Goal: Transaction & Acquisition: Purchase product/service

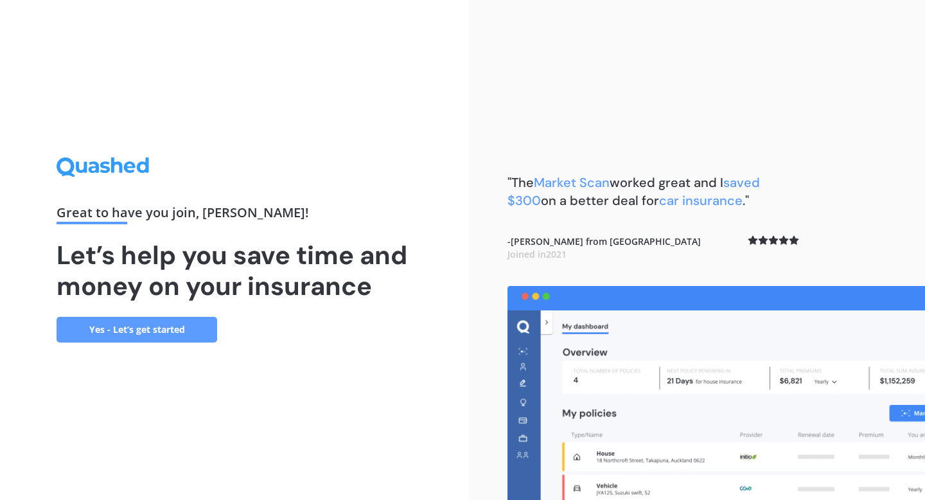
click at [199, 331] on link "Yes - Let’s get started" at bounding box center [137, 330] width 161 height 26
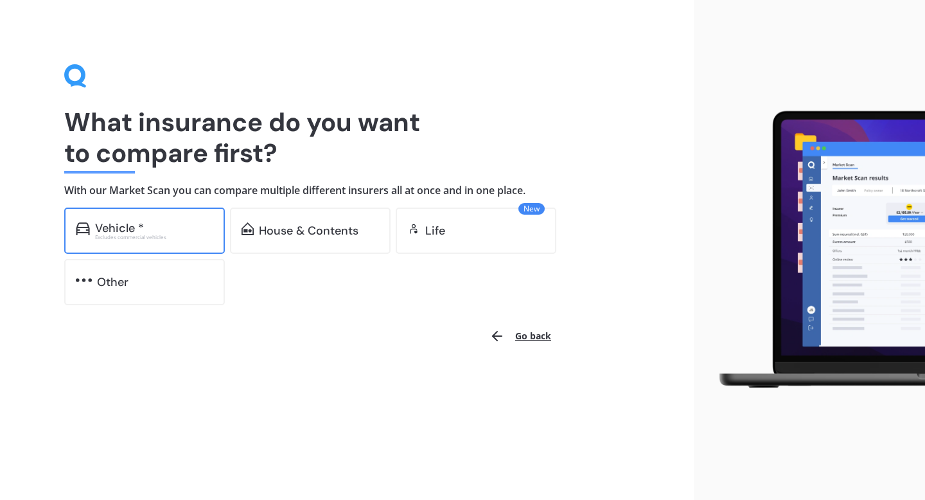
click at [179, 236] on div "Excludes commercial vehicles" at bounding box center [154, 237] width 118 height 5
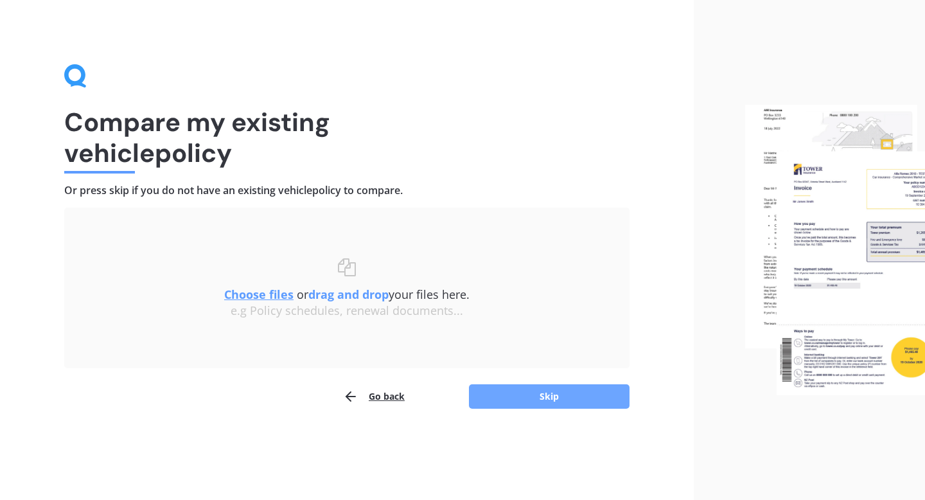
click at [503, 406] on button "Skip" at bounding box center [549, 396] width 161 height 24
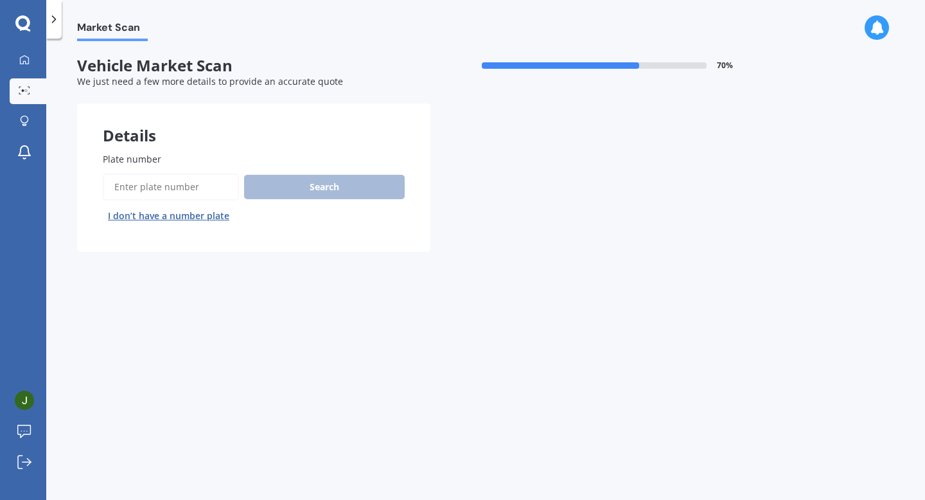
click at [207, 183] on input "Plate number" at bounding box center [171, 187] width 136 height 27
type input "qda532"
click at [302, 194] on button "Search" at bounding box center [324, 187] width 161 height 24
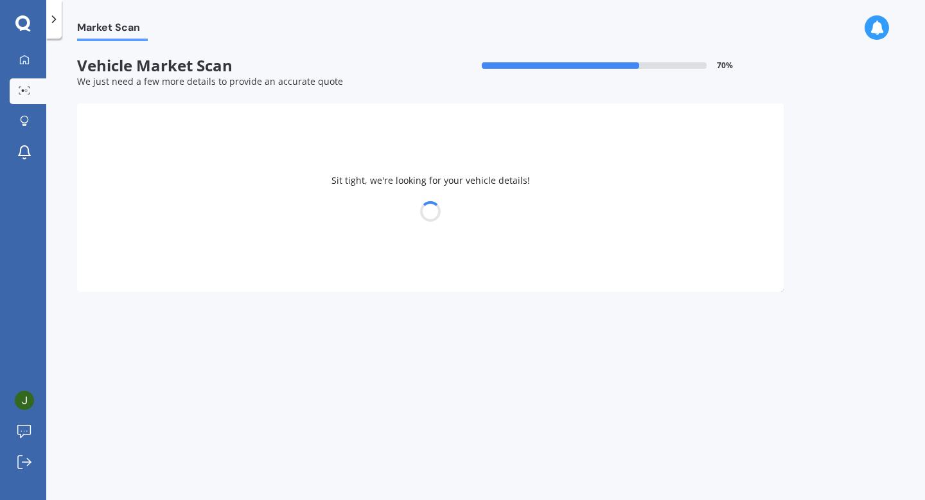
select select "VOLKSWAGEN"
select select "GOLF"
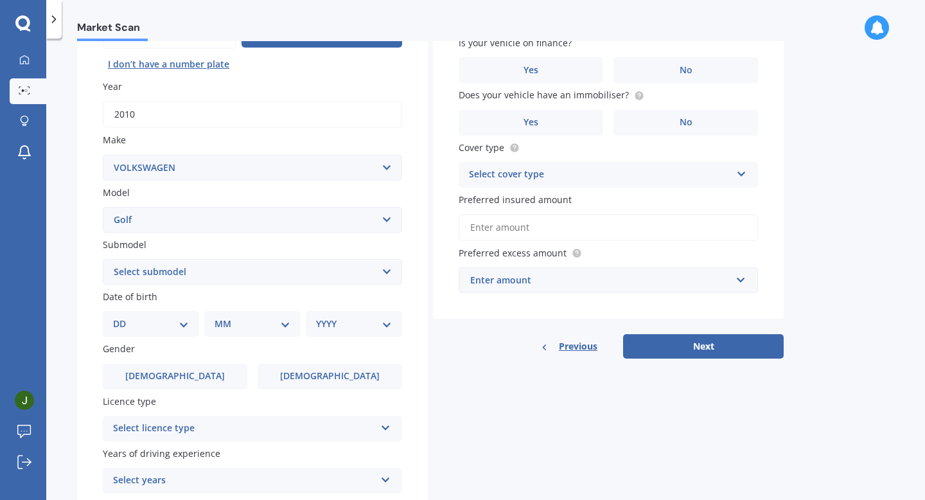
scroll to position [156, 0]
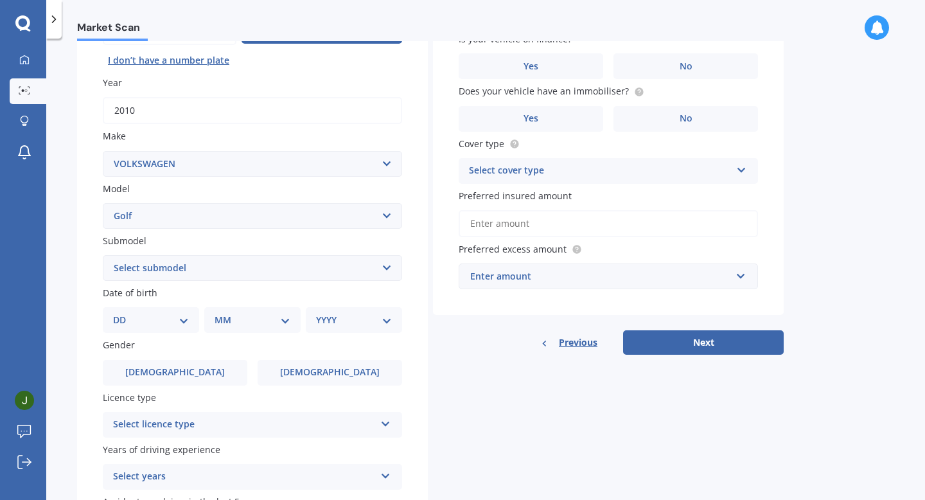
click at [326, 265] on select "Select submodel (All other) 1.4 GT TSI 1.4 TSI 1.6 1.6 FSI 1.6 TSI 1.8 1.9 TDI …" at bounding box center [252, 268] width 299 height 26
select select "1.4 TSI"
click at [103, 256] on select "Select submodel (All other) 1.4 GT TSI 1.4 TSI 1.6 1.6 FSI 1.6 TSI 1.8 1.9 TDI …" at bounding box center [252, 268] width 299 height 26
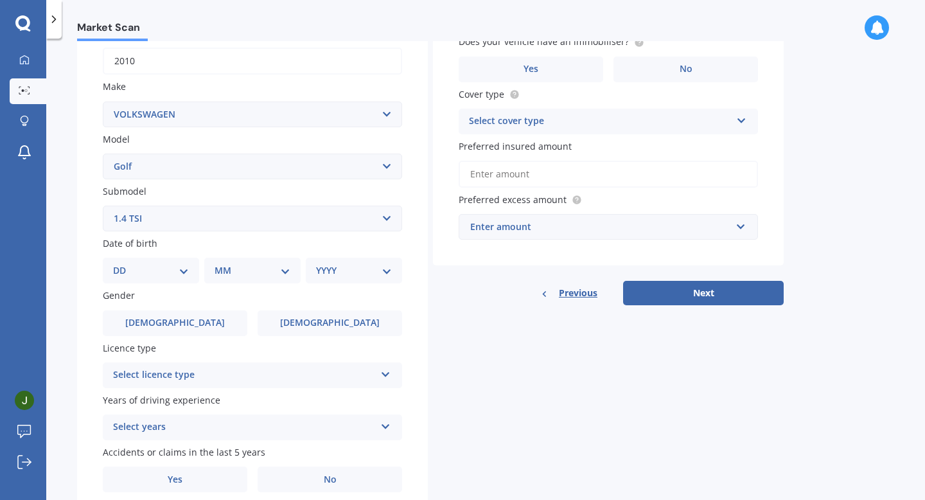
scroll to position [211, 0]
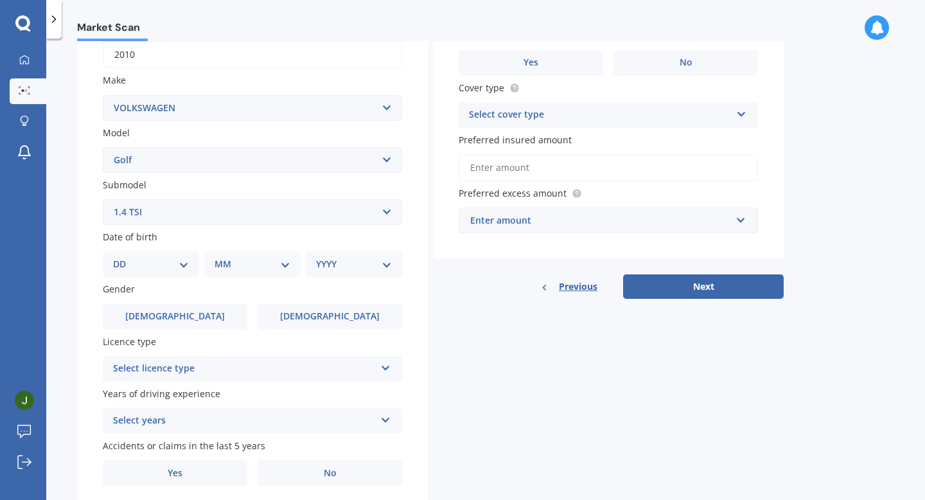
click at [178, 269] on select "DD 01 02 03 04 05 06 07 08 09 10 11 12 13 14 15 16 17 18 19 20 21 22 23 24 25 2…" at bounding box center [151, 264] width 76 height 14
select select "07"
click at [123, 259] on select "DD 01 02 03 04 05 06 07 08 09 10 11 12 13 14 15 16 17 18 19 20 21 22 23 24 25 2…" at bounding box center [151, 264] width 76 height 14
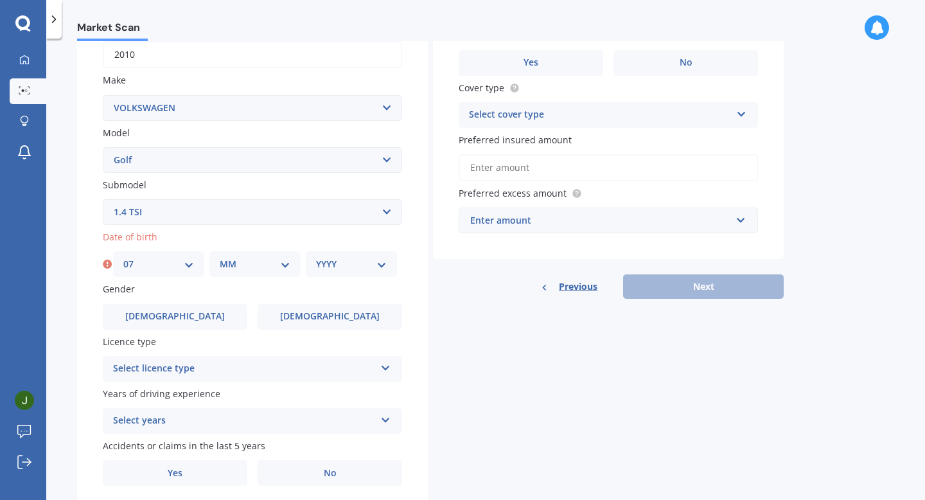
click at [250, 267] on select "MM 01 02 03 04 05 06 07 08 09 10 11 12" at bounding box center [255, 264] width 71 height 14
select select "09"
click at [220, 259] on select "MM 01 02 03 04 05 06 07 08 09 10 11 12" at bounding box center [255, 264] width 71 height 14
click at [357, 271] on select "YYYY 2025 2024 2023 2022 2021 2020 2019 2018 2017 2016 2015 2014 2013 2012 2011…" at bounding box center [351, 264] width 71 height 14
select select "1983"
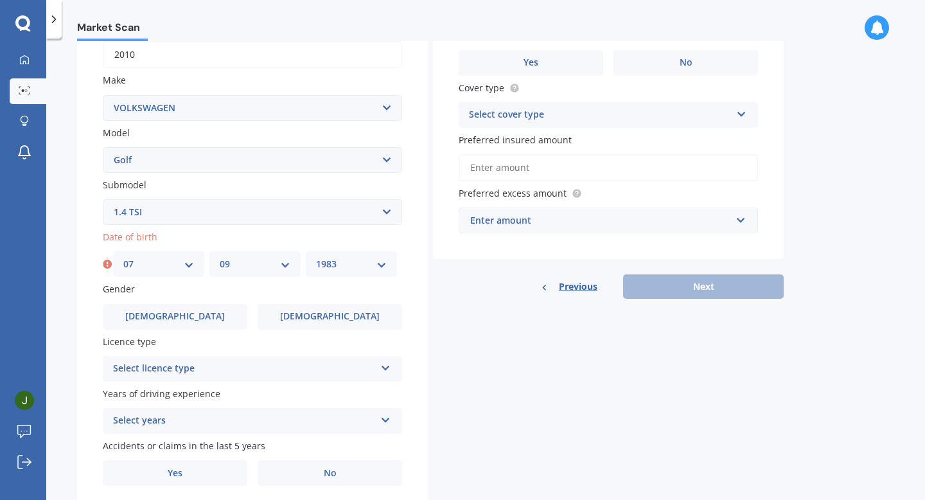
click at [316, 259] on select "YYYY 2025 2024 2023 2022 2021 2020 2019 2018 2017 2016 2015 2014 2013 2012 2011…" at bounding box center [351, 264] width 71 height 14
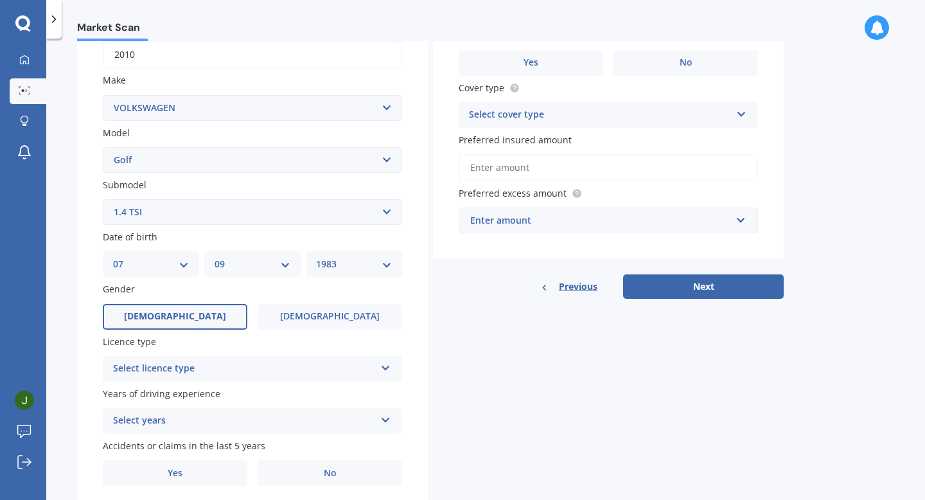
click at [197, 325] on label "[DEMOGRAPHIC_DATA]" at bounding box center [175, 317] width 145 height 26
click at [0, 0] on input "[DEMOGRAPHIC_DATA]" at bounding box center [0, 0] width 0 height 0
click at [222, 372] on div "Select licence type" at bounding box center [244, 368] width 262 height 15
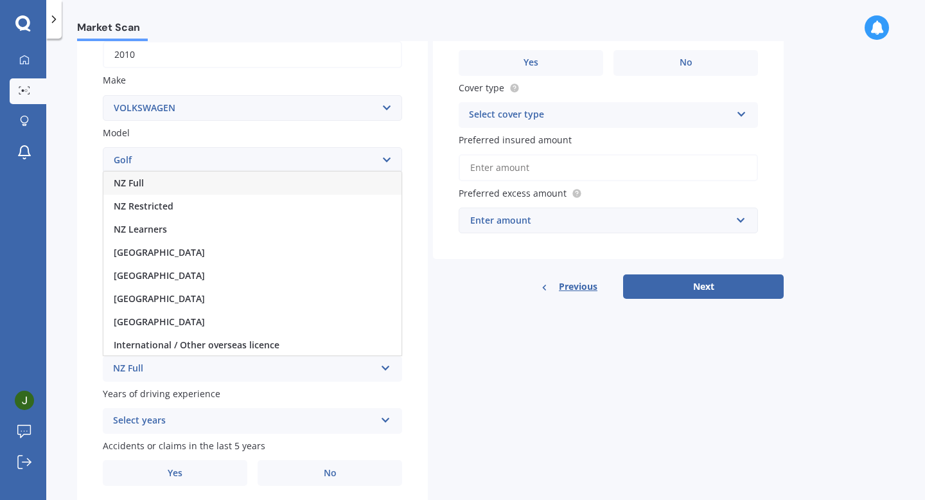
click at [142, 186] on span "NZ Full" at bounding box center [129, 183] width 30 height 12
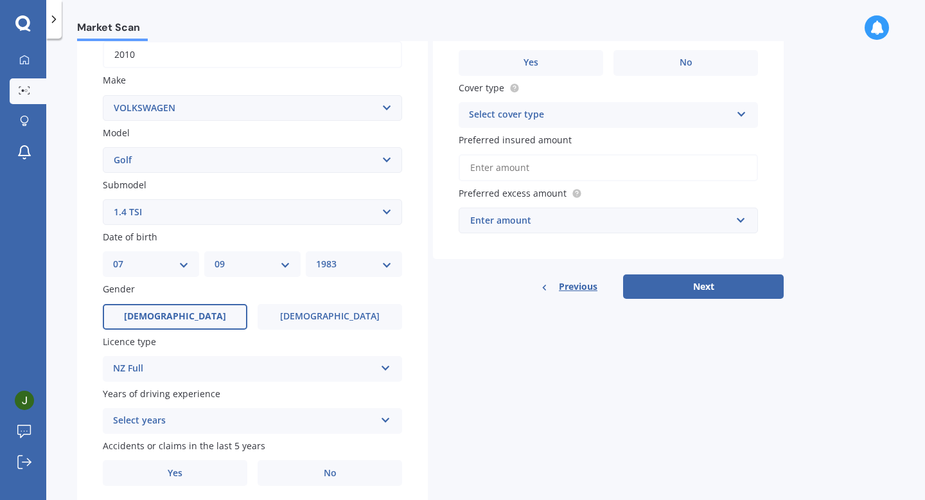
click at [218, 420] on div "Select years" at bounding box center [244, 420] width 262 height 15
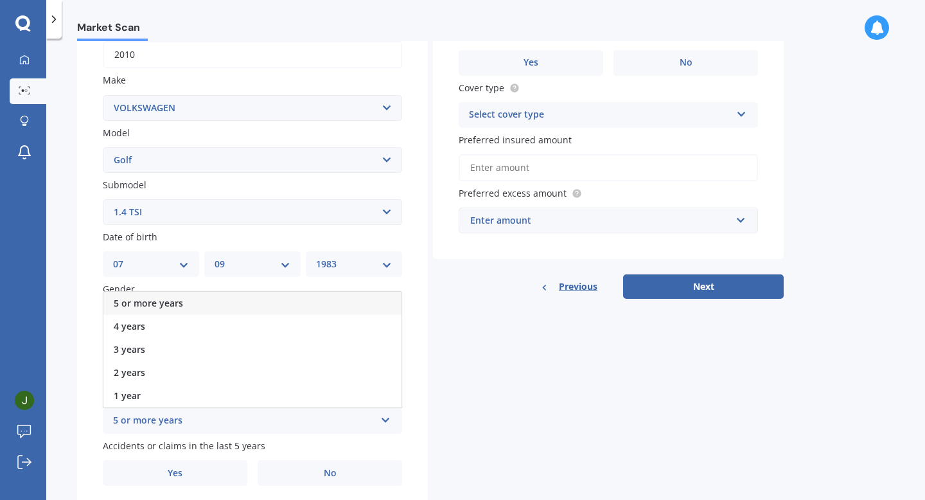
click at [183, 307] on div "5 or more years" at bounding box center [252, 303] width 298 height 23
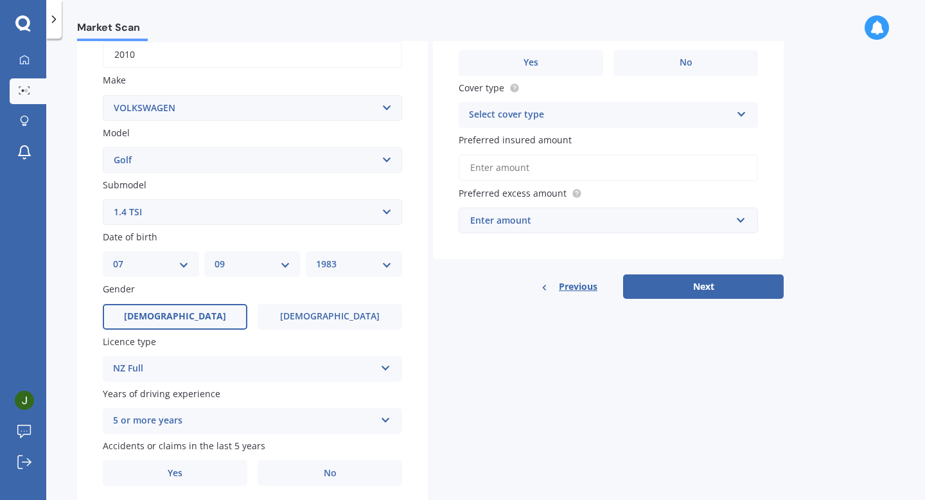
scroll to position [260, 0]
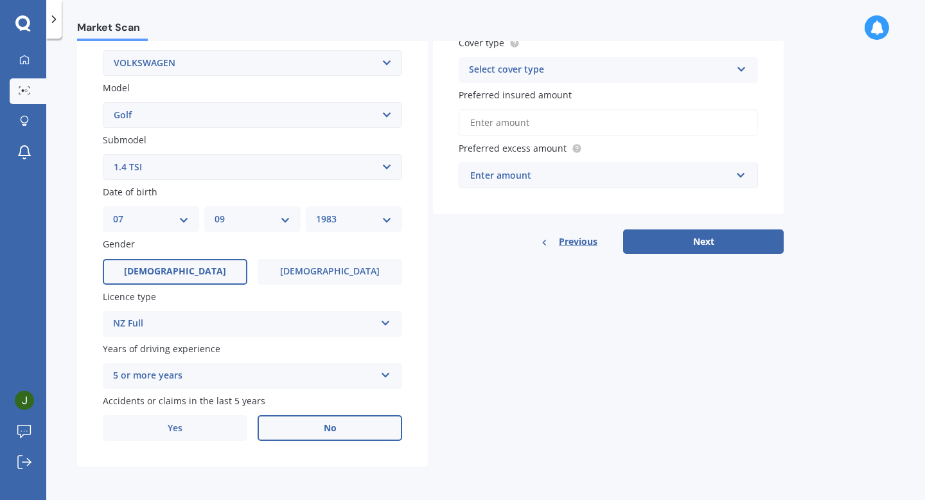
click at [309, 426] on label "No" at bounding box center [330, 428] width 145 height 26
click at [0, 0] on input "No" at bounding box center [0, 0] width 0 height 0
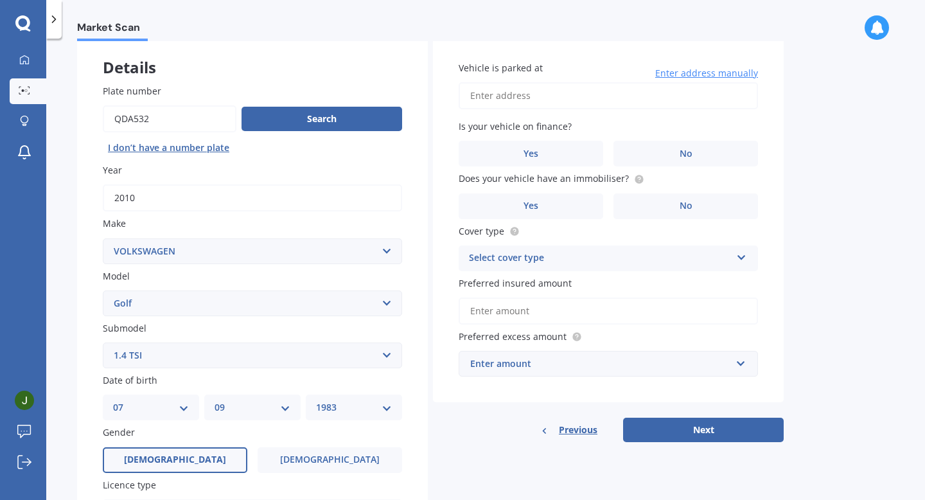
scroll to position [0, 0]
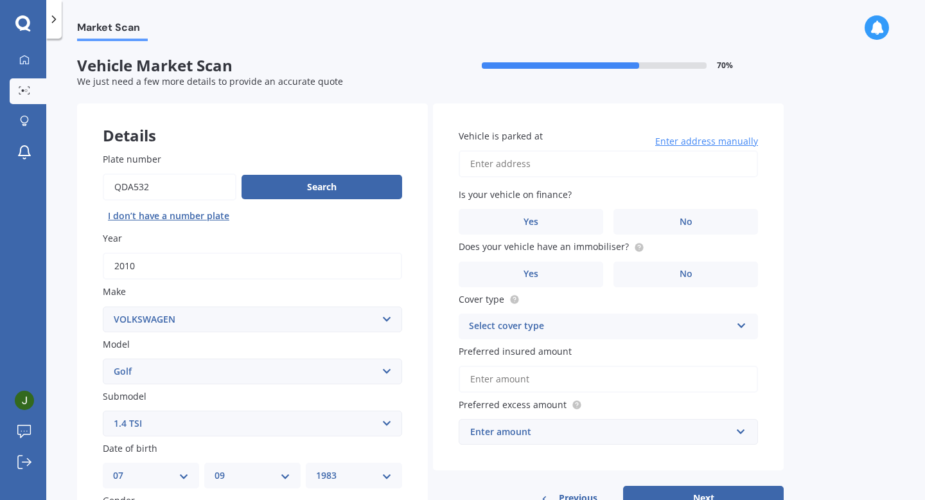
click at [566, 168] on input "Vehicle is parked at" at bounding box center [608, 163] width 299 height 27
click at [490, 164] on input "[STREET_ADDRESS]" at bounding box center [608, 163] width 299 height 27
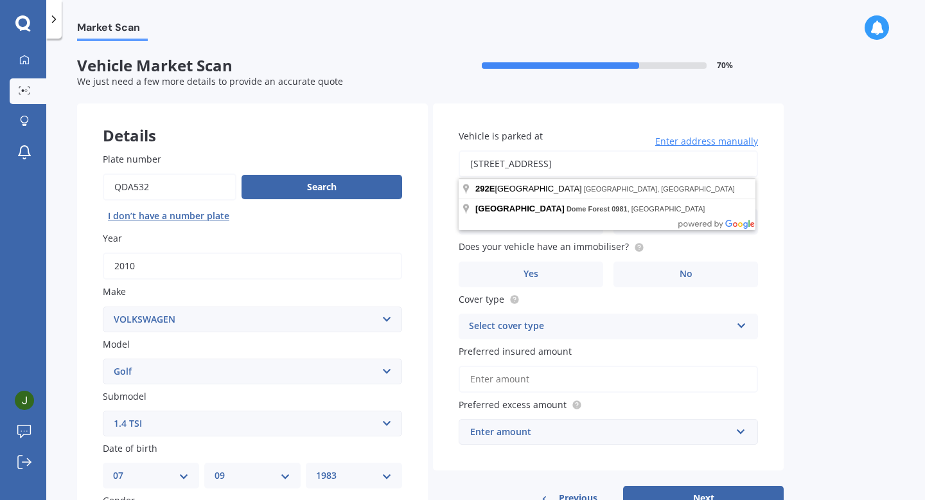
click at [629, 167] on input "[STREET_ADDRESS]" at bounding box center [608, 163] width 299 height 27
click at [826, 172] on div "Market Scan Vehicle Market Scan 70 % We just need a few more details to provide…" at bounding box center [485, 271] width 879 height 461
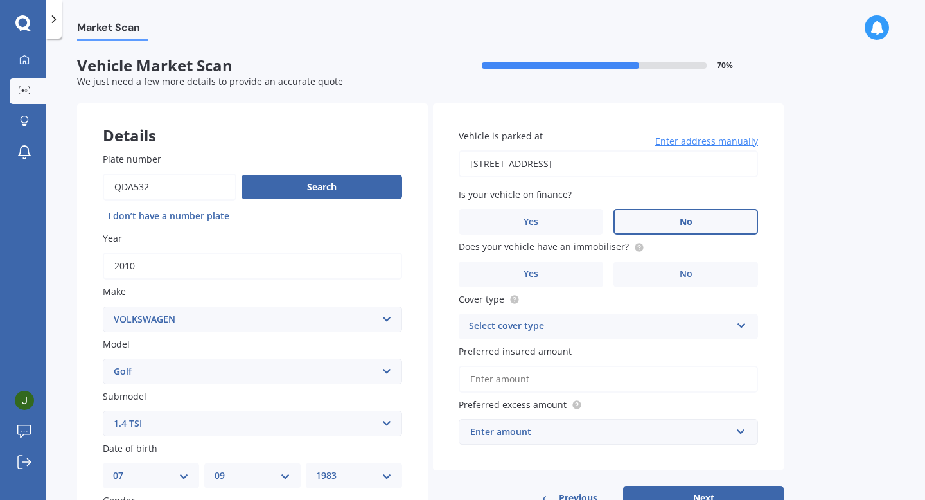
click at [648, 220] on label "No" at bounding box center [686, 222] width 145 height 26
click at [0, 0] on input "No" at bounding box center [0, 0] width 0 height 0
click at [666, 271] on label "No" at bounding box center [686, 275] width 145 height 26
click at [0, 0] on input "No" at bounding box center [0, 0] width 0 height 0
click at [628, 328] on div "Select cover type" at bounding box center [600, 326] width 262 height 15
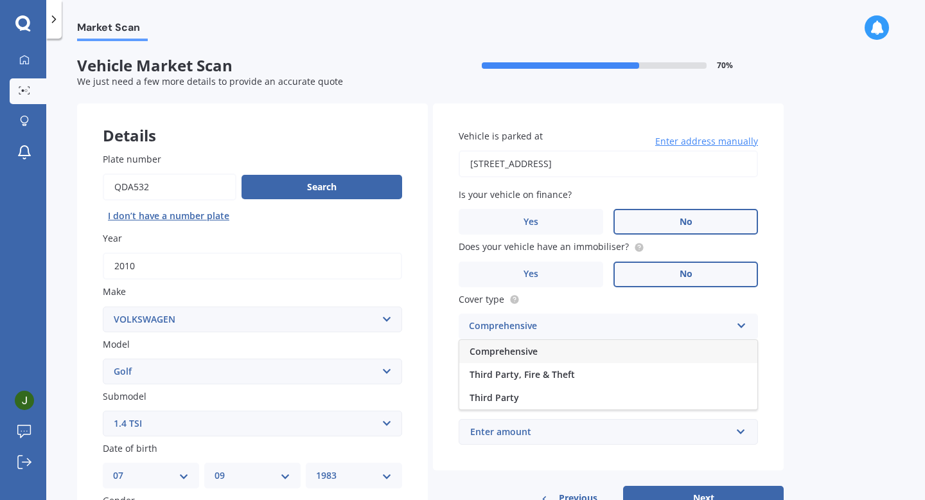
click at [547, 354] on div "Comprehensive" at bounding box center [608, 351] width 298 height 23
click at [816, 307] on div "Market Scan Vehicle Market Scan 70 % We just need a few more details to provide…" at bounding box center [485, 271] width 879 height 461
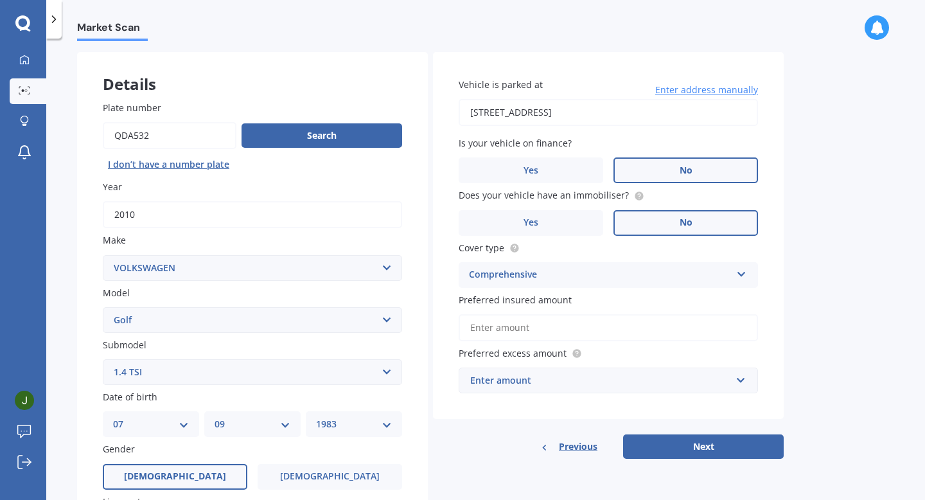
scroll to position [60, 0]
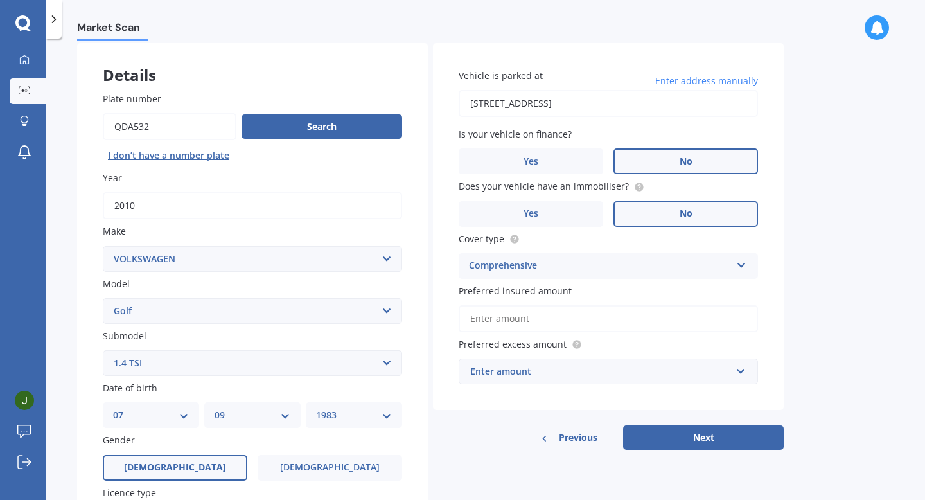
click at [616, 371] on div "Enter amount" at bounding box center [600, 371] width 261 height 14
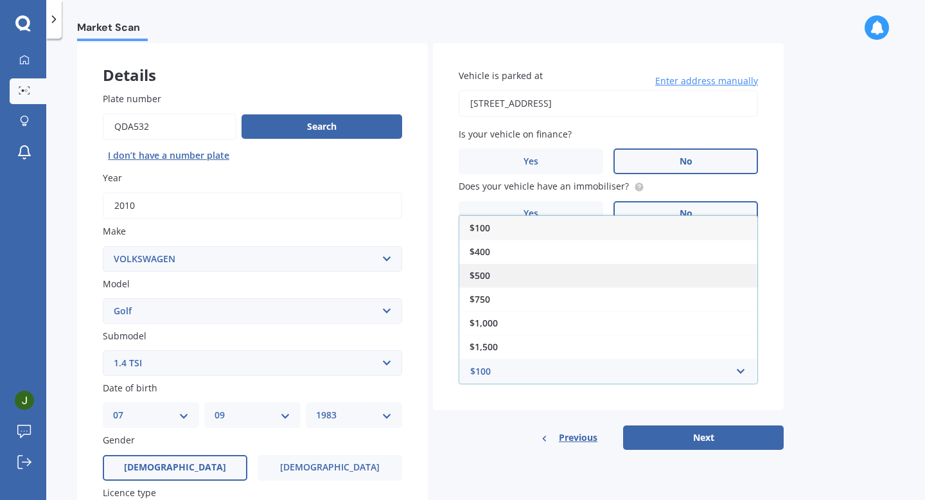
click at [496, 283] on div "$500" at bounding box center [608, 275] width 298 height 24
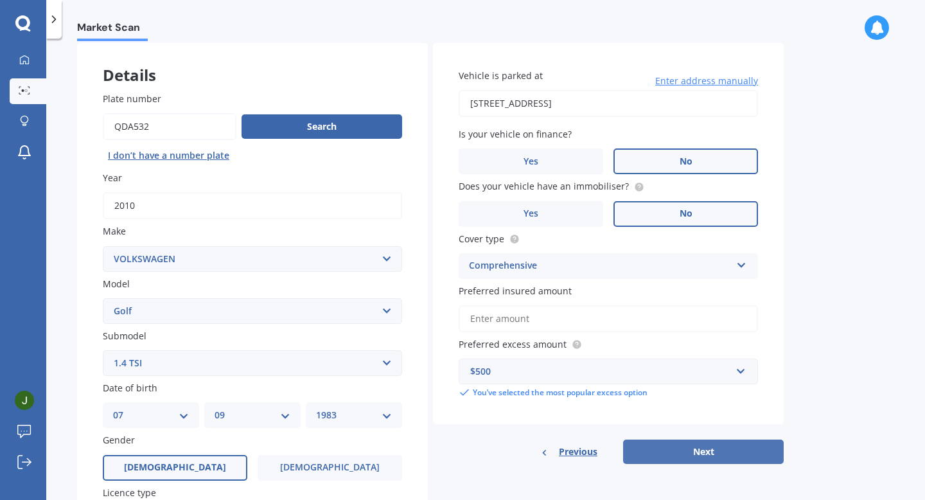
click at [712, 454] on button "Next" at bounding box center [703, 452] width 161 height 24
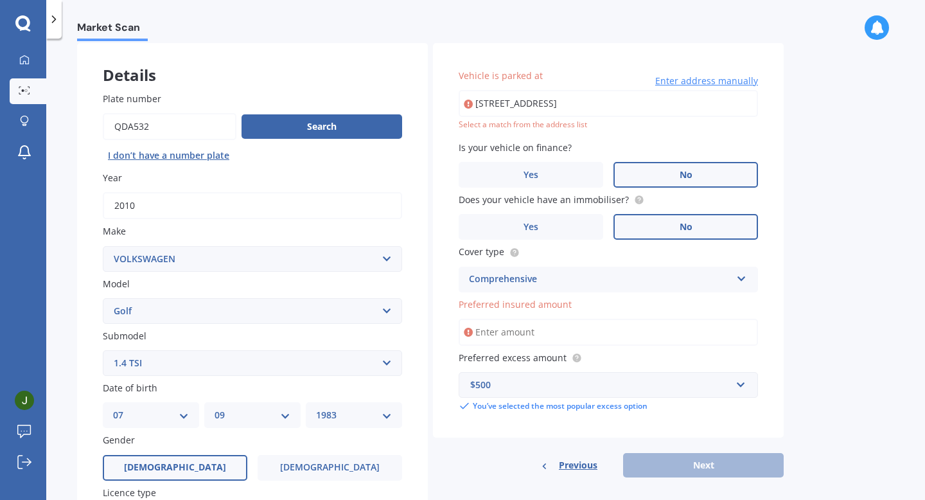
type input "[STREET_ADDRESS]"
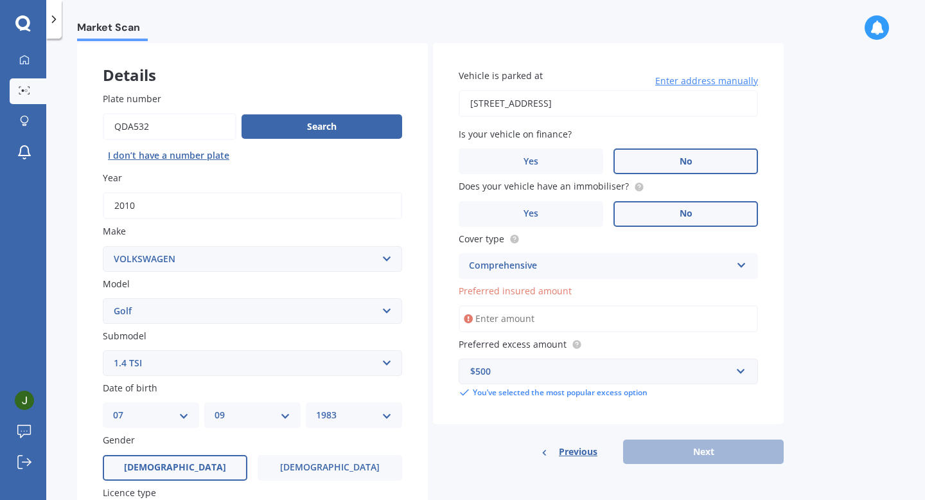
click at [553, 320] on input "Preferred insured amount" at bounding box center [608, 318] width 299 height 27
click at [528, 317] on input "Preferred insured amount" at bounding box center [608, 318] width 299 height 27
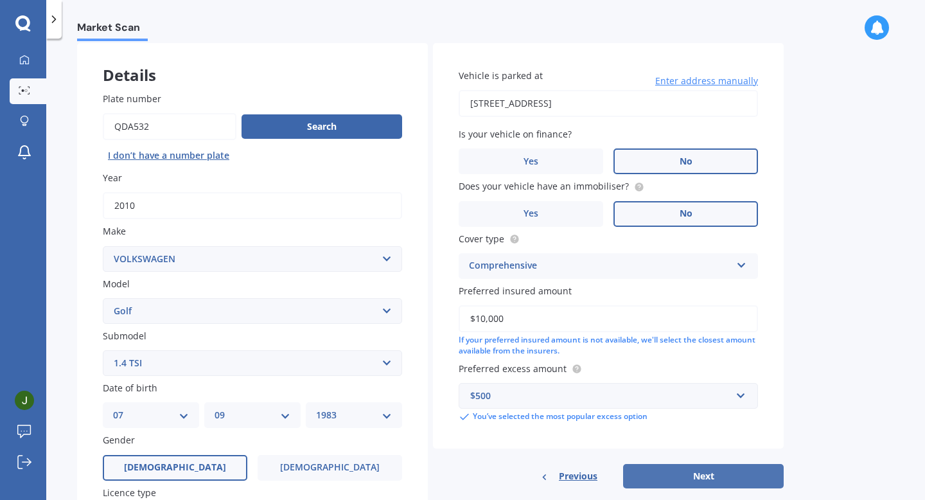
type input "$10,000"
click at [718, 478] on button "Next" at bounding box center [703, 476] width 161 height 24
select select "07"
select select "09"
select select "1983"
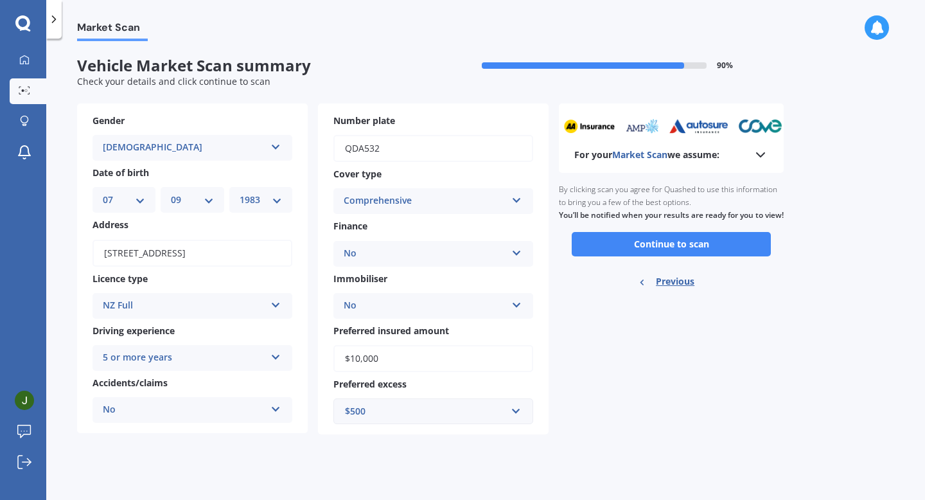
scroll to position [0, 0]
click at [655, 256] on button "Continue to scan" at bounding box center [671, 244] width 199 height 24
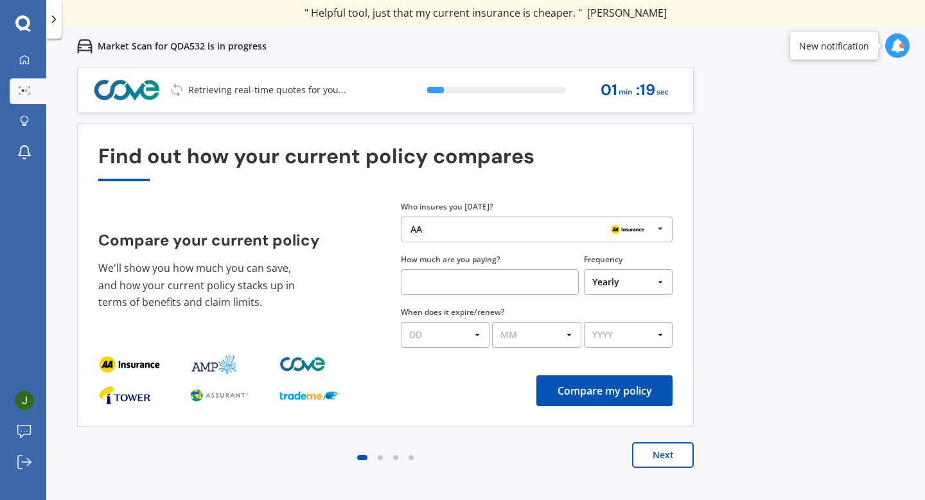
click at [490, 279] on input "text" at bounding box center [490, 282] width 178 height 26
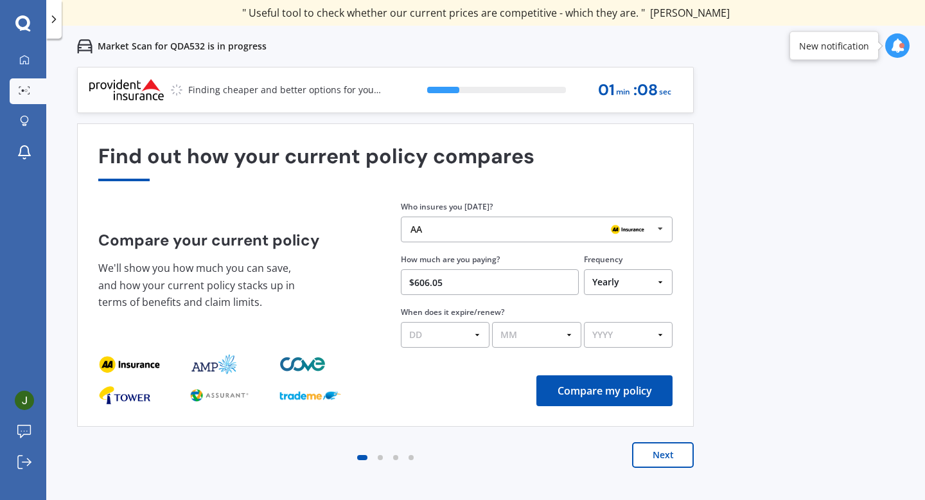
type input "$606.05"
click at [476, 334] on select "DD 01 02 03 04 05 06 07 08 09 10 11 12 13 14 15 16 17 18 19 20 21 22 23 24 25 2…" at bounding box center [445, 335] width 89 height 26
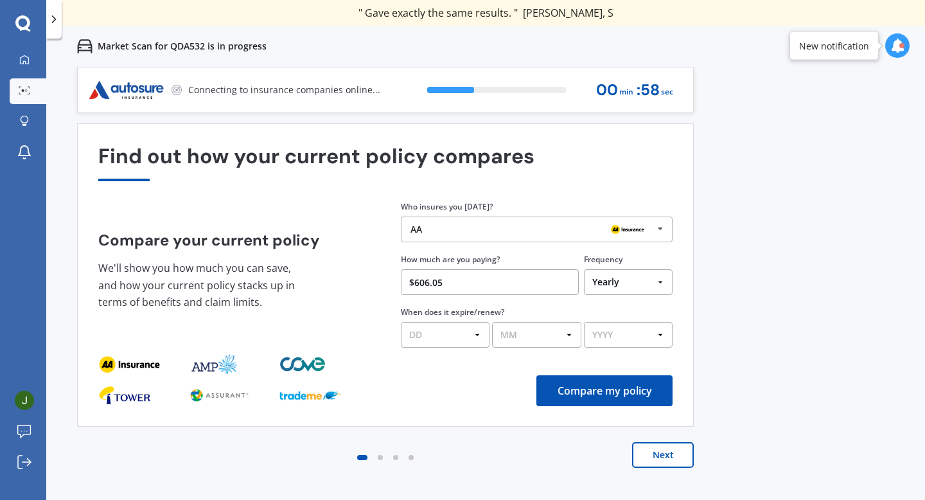
click at [479, 333] on select "DD 01 02 03 04 05 06 07 08 09 10 11 12 13 14 15 16 17 18 19 20 21 22 23 24 25 2…" at bounding box center [445, 335] width 89 height 26
select select "16"
click at [401, 323] on select "DD 01 02 03 04 05 06 07 08 09 10 11 12 13 14 15 16 17 18 19 20 21 22 23 24 25 2…" at bounding box center [445, 335] width 89 height 26
click at [521, 339] on select "MM 01 02 03 04 05 06 07 08 09 10 11 12" at bounding box center [536, 335] width 89 height 26
select select "08"
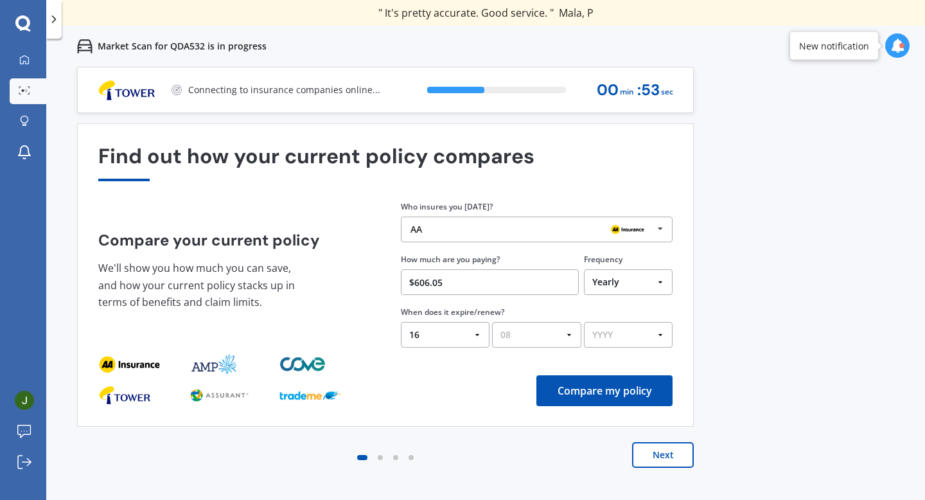
click at [492, 323] on select "MM 01 02 03 04 05 06 07 08 09 10 11 12" at bounding box center [536, 335] width 89 height 26
click at [642, 336] on select "YYYY 2026 2025 2024" at bounding box center [628, 335] width 89 height 26
select select "2026"
click at [584, 323] on select "YYYY 2026 2025 2024" at bounding box center [628, 335] width 89 height 26
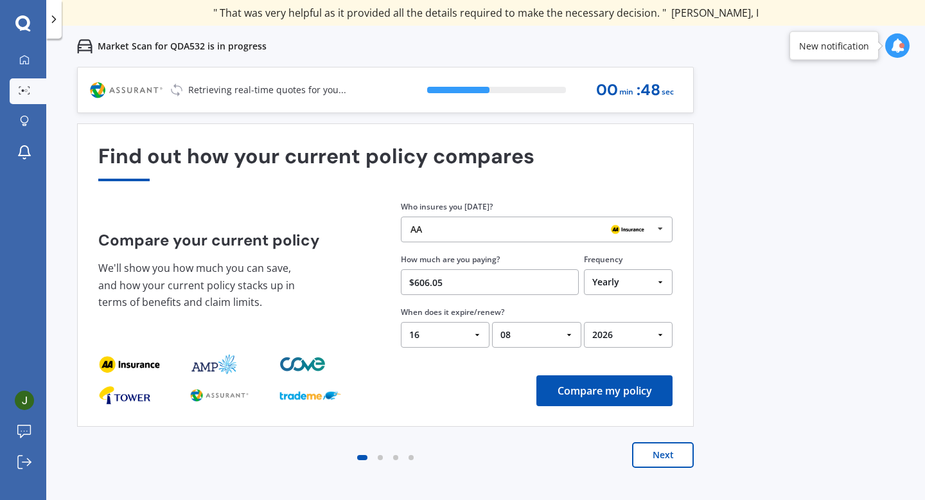
click at [626, 394] on button "Compare my policy" at bounding box center [605, 390] width 136 height 31
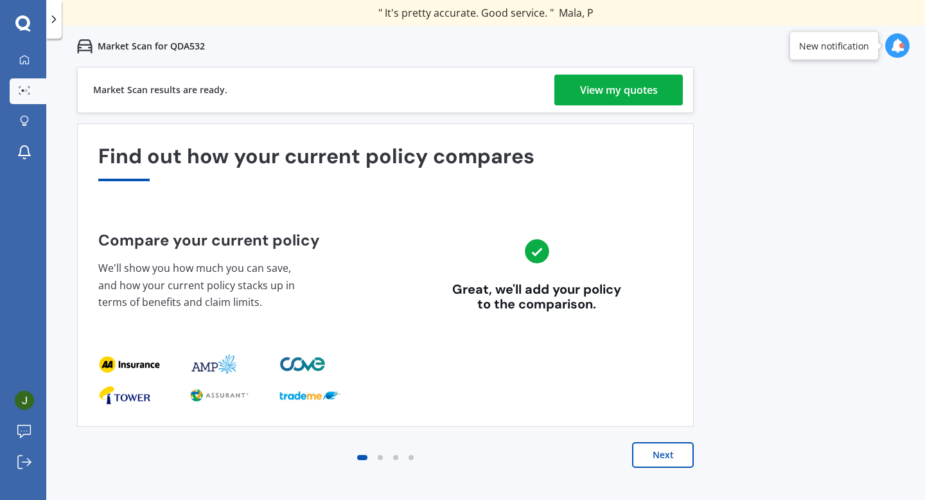
click at [610, 87] on div "View my quotes" at bounding box center [619, 90] width 78 height 31
